Goal: Information Seeking & Learning: Learn about a topic

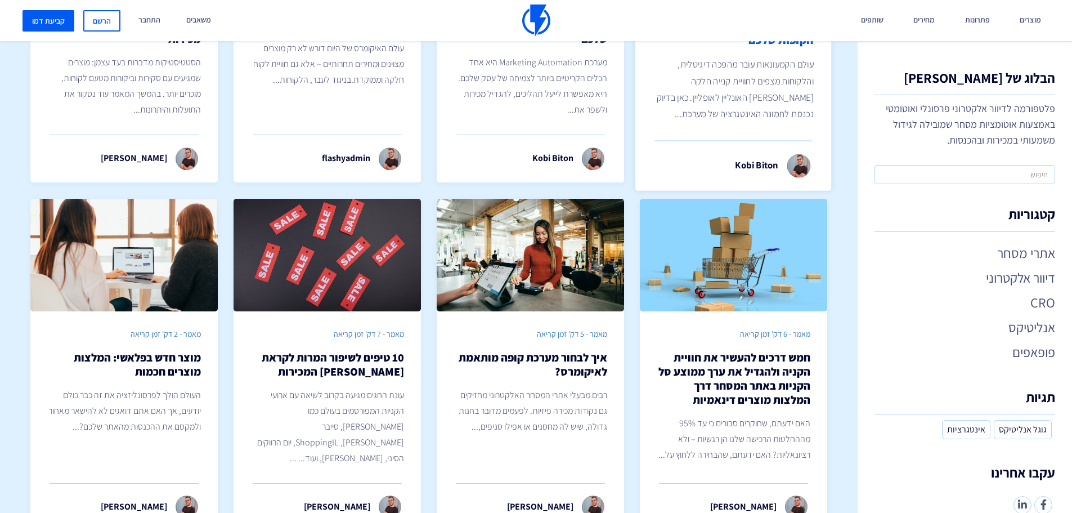
scroll to position [225, 0]
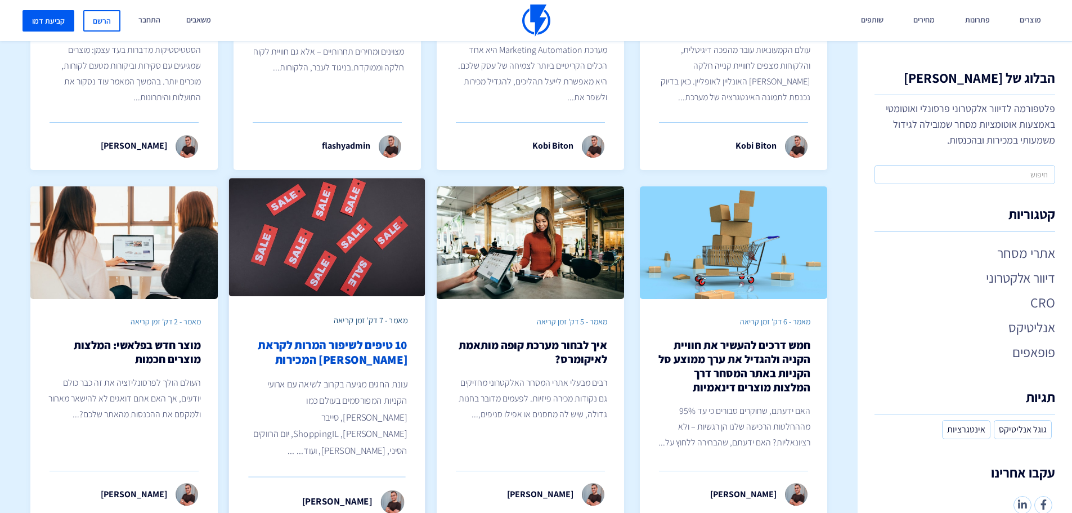
click at [377, 355] on h2 "10 טיפים לשיפור המרות לקראת [PERSON_NAME] המכירות" at bounding box center [327, 353] width 161 height 30
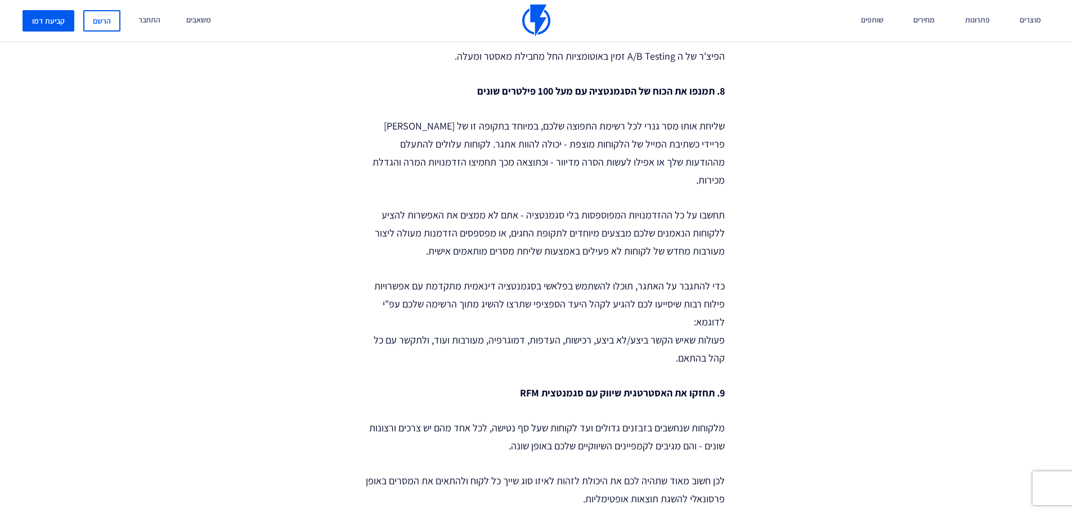
scroll to position [2645, 0]
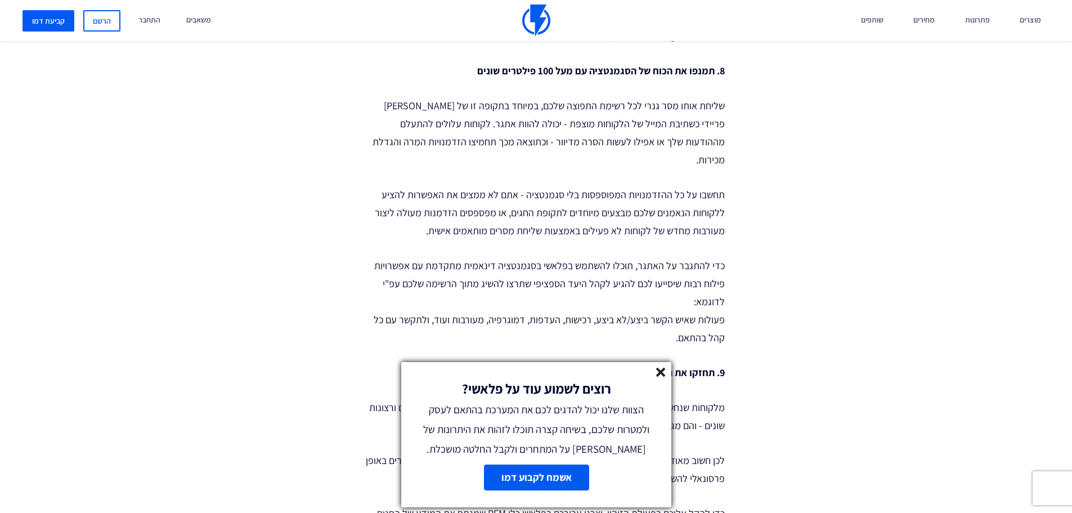
click at [658, 374] on line at bounding box center [661, 372] width 8 height 8
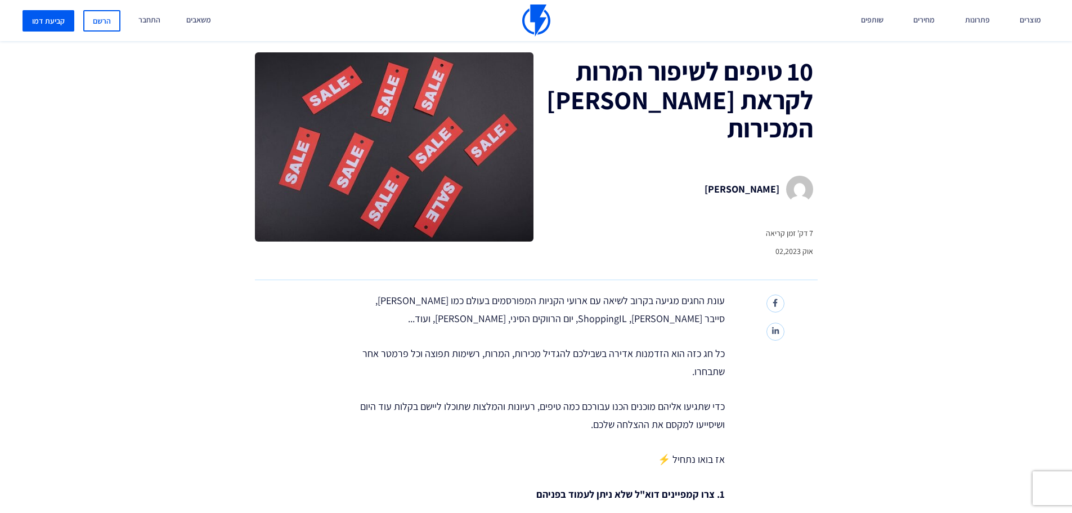
scroll to position [0, 0]
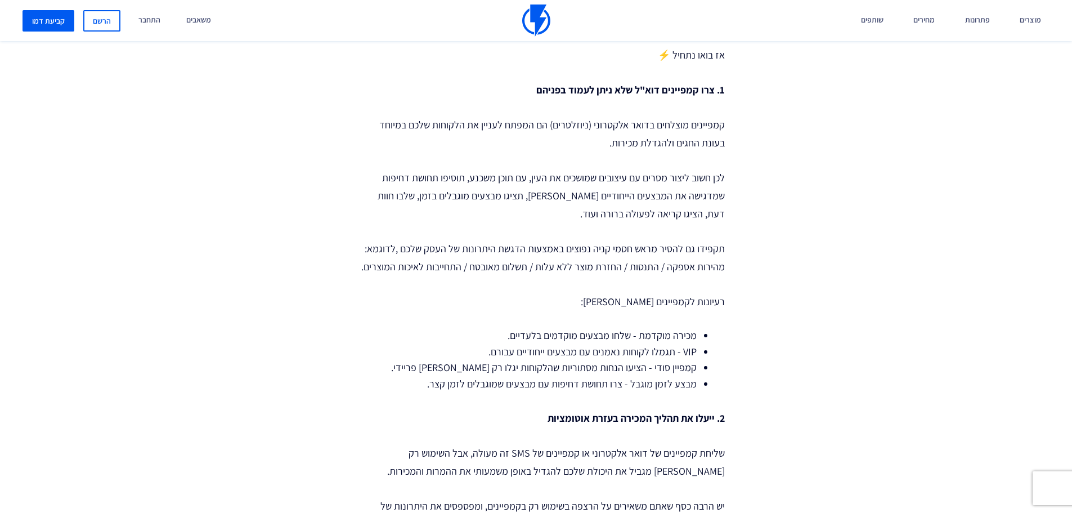
scroll to position [450, 0]
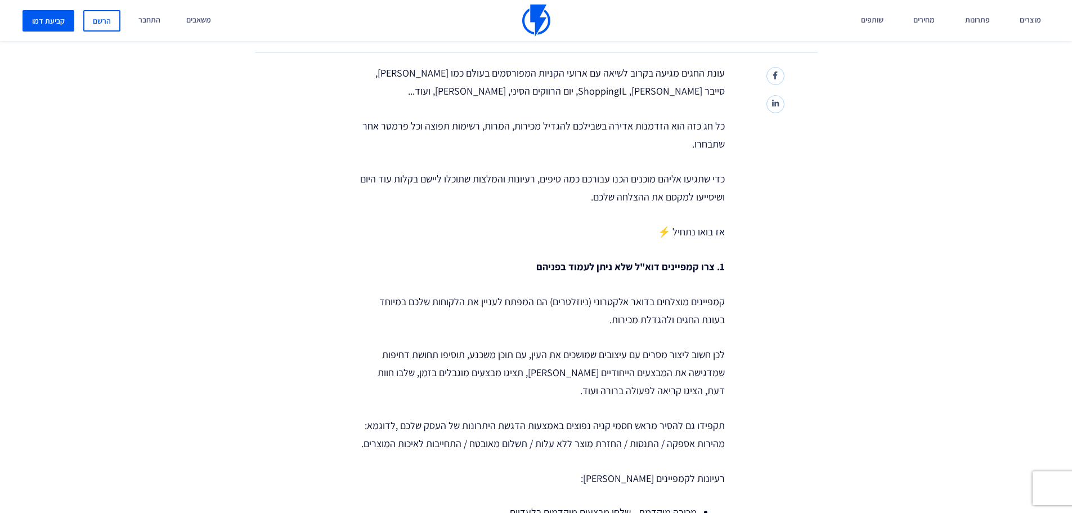
scroll to position [0, 0]
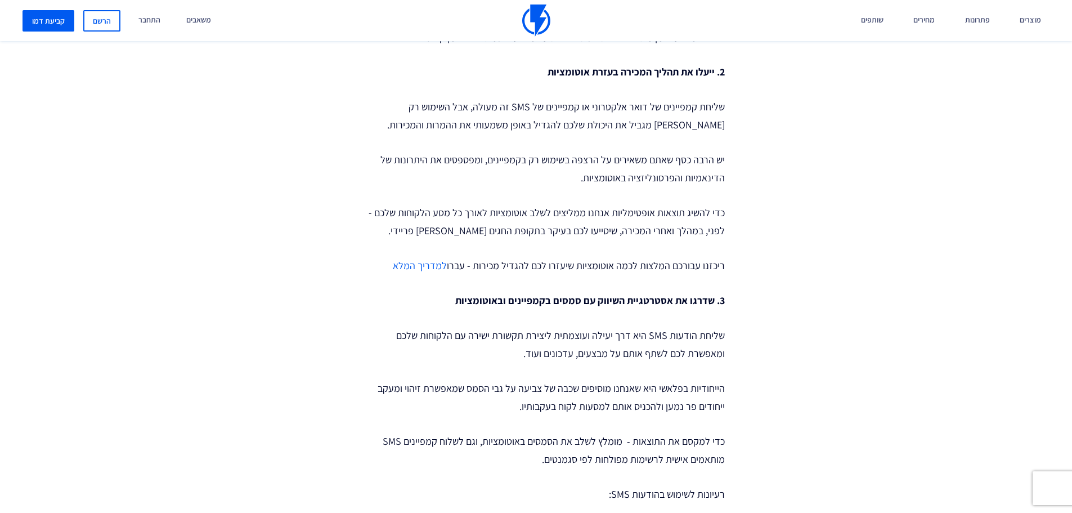
scroll to position [788, 0]
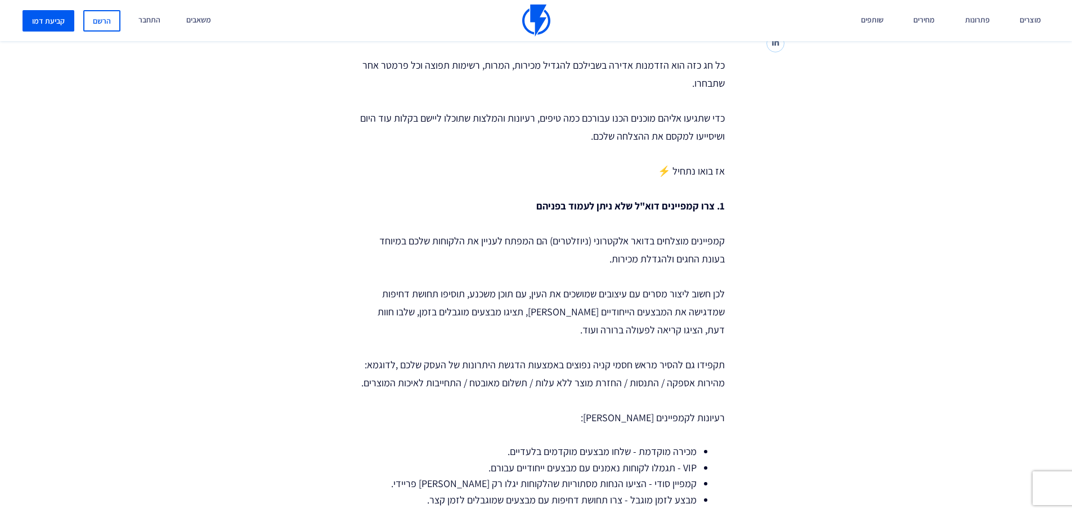
scroll to position [0, 0]
